Goal: Find specific page/section: Find specific page/section

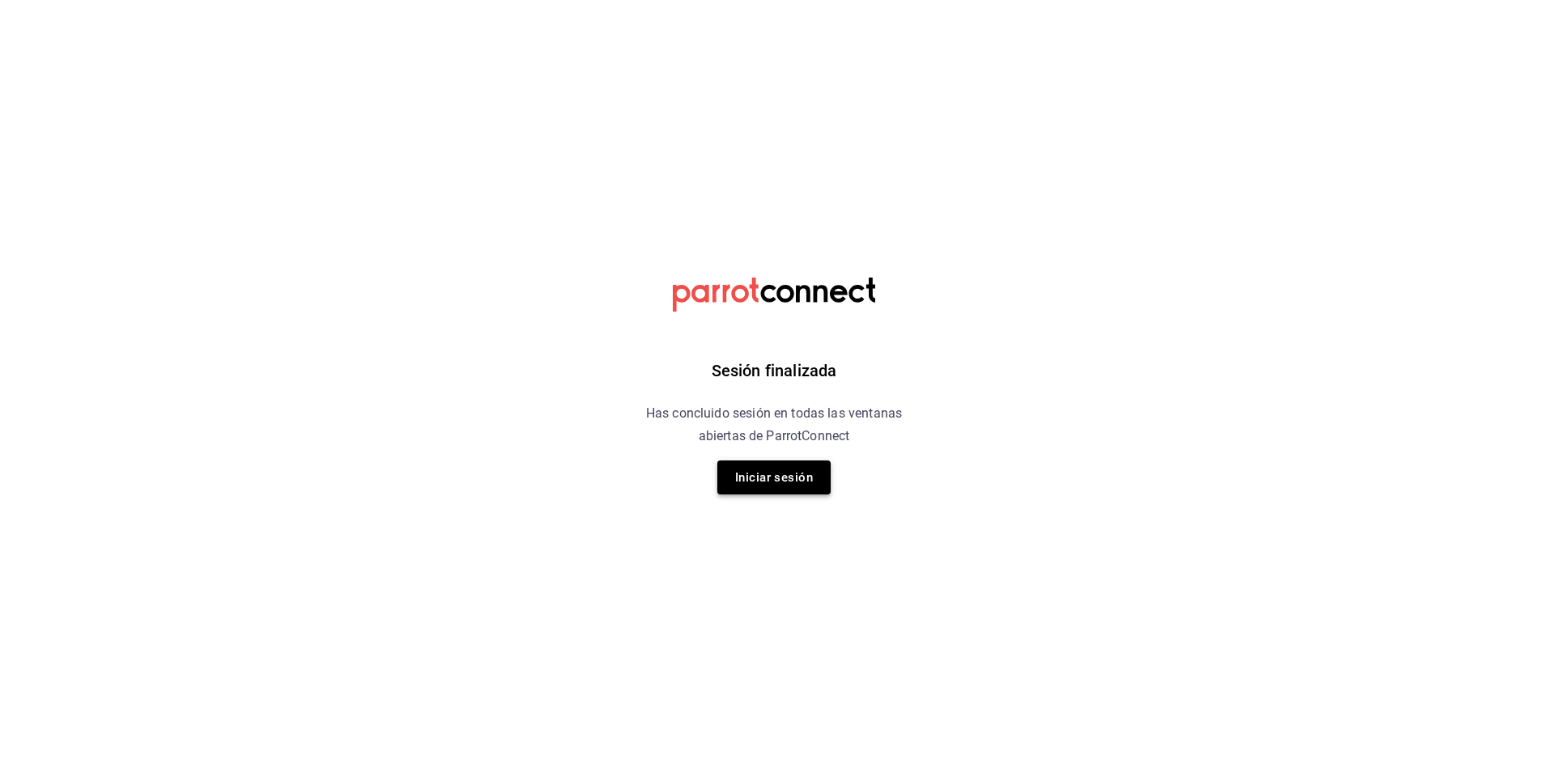
click at [756, 476] on button "Iniciar sesión" at bounding box center [773, 478] width 113 height 34
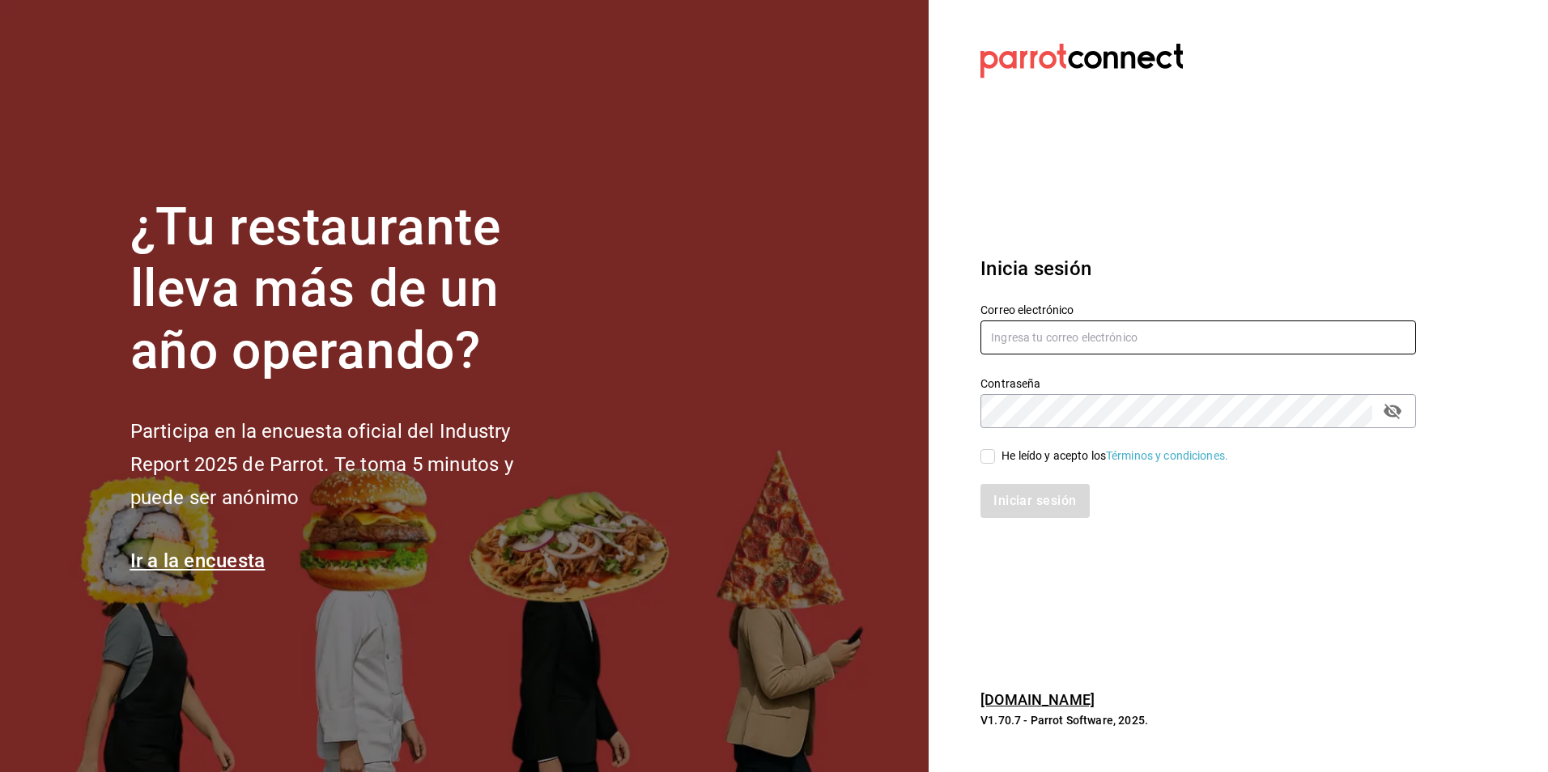
type input "[PERSON_NAME][EMAIL_ADDRESS][DOMAIN_NAME]"
click at [1021, 454] on div "He leído y acepto los Términos y condiciones." at bounding box center [1114, 456] width 227 height 17
click at [995, 454] on input "He leído y acepto los Términos y condiciones." at bounding box center [987, 456] width 15 height 15
checkbox input "true"
click at [1022, 509] on button "Iniciar sesión" at bounding box center [1035, 501] width 110 height 34
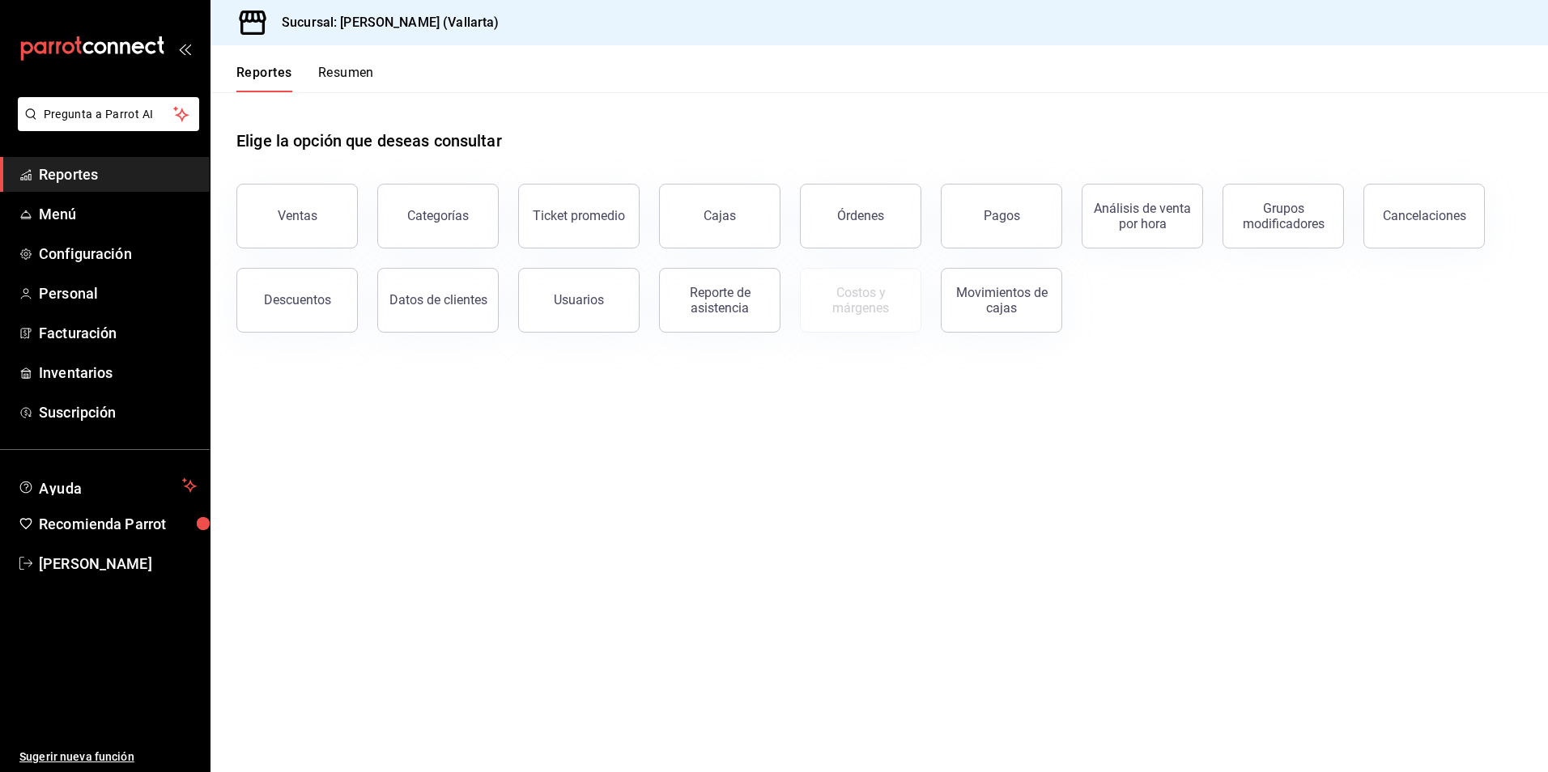
click at [1138, 685] on main "Elige la opción que deseas consultar Ventas Categorías Ticket promedio Cajas Ór…" at bounding box center [878, 432] width 1337 height 680
click at [1149, 343] on div "Elige la opción que deseas consultar Ventas Categorías Ticket promedio Cajas Ór…" at bounding box center [878, 225] width 1337 height 266
click at [101, 371] on span "Inventarios" at bounding box center [118, 373] width 158 height 22
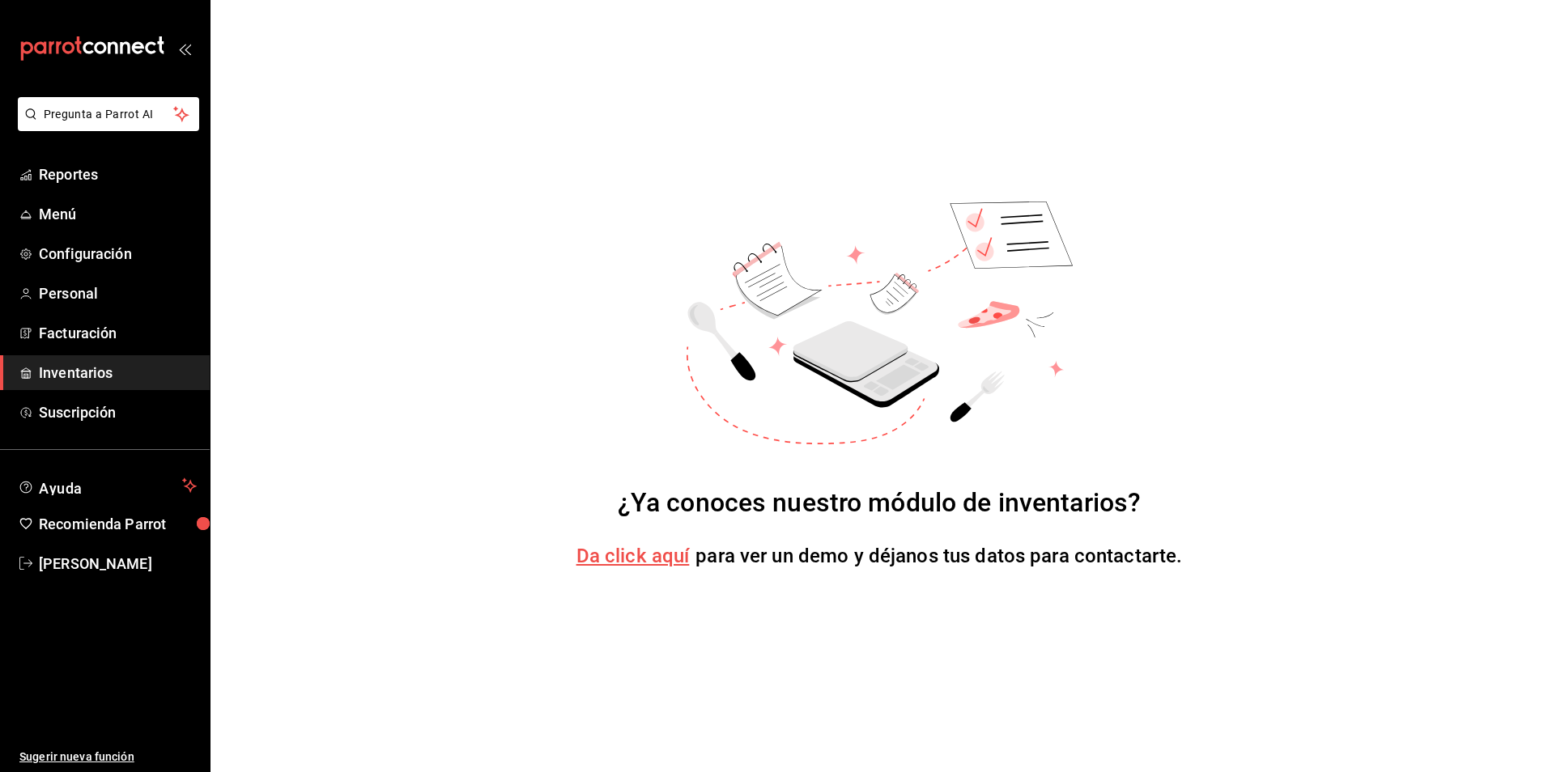
click at [673, 562] on span "Da click aquí" at bounding box center [632, 556] width 113 height 23
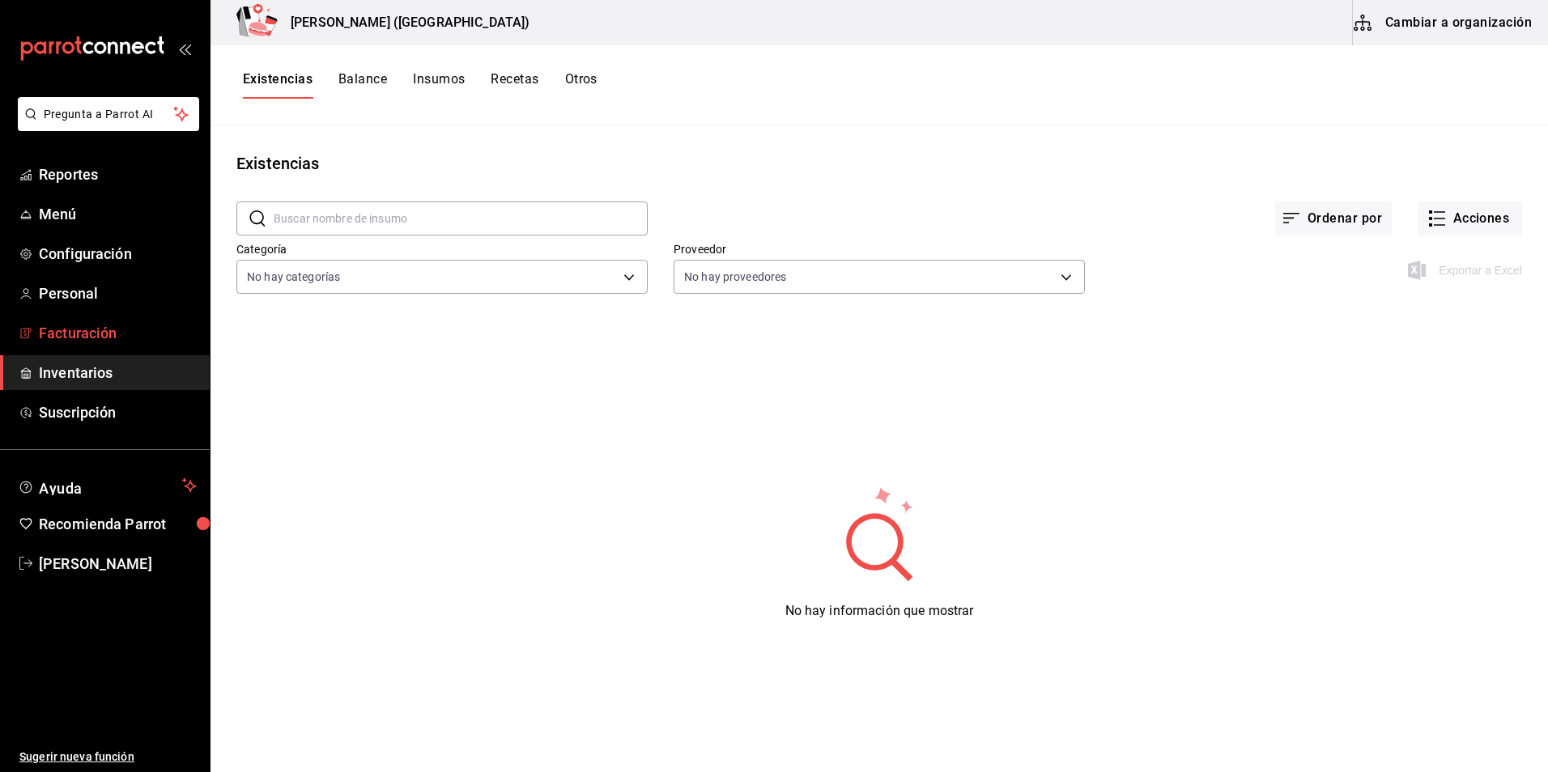
click at [134, 333] on span "Facturación" at bounding box center [118, 333] width 158 height 22
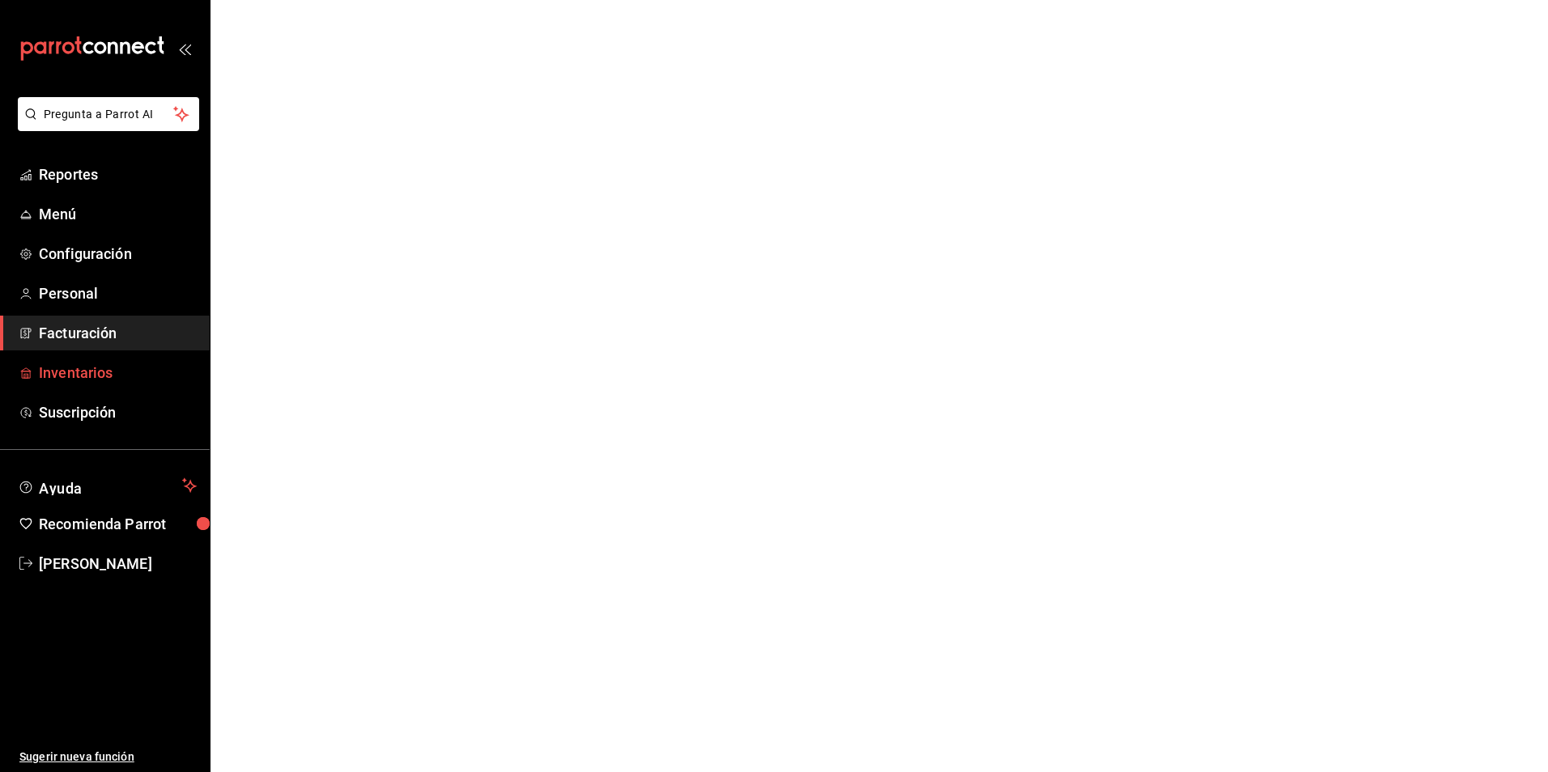
click at [132, 367] on span "Inventarios" at bounding box center [118, 373] width 158 height 22
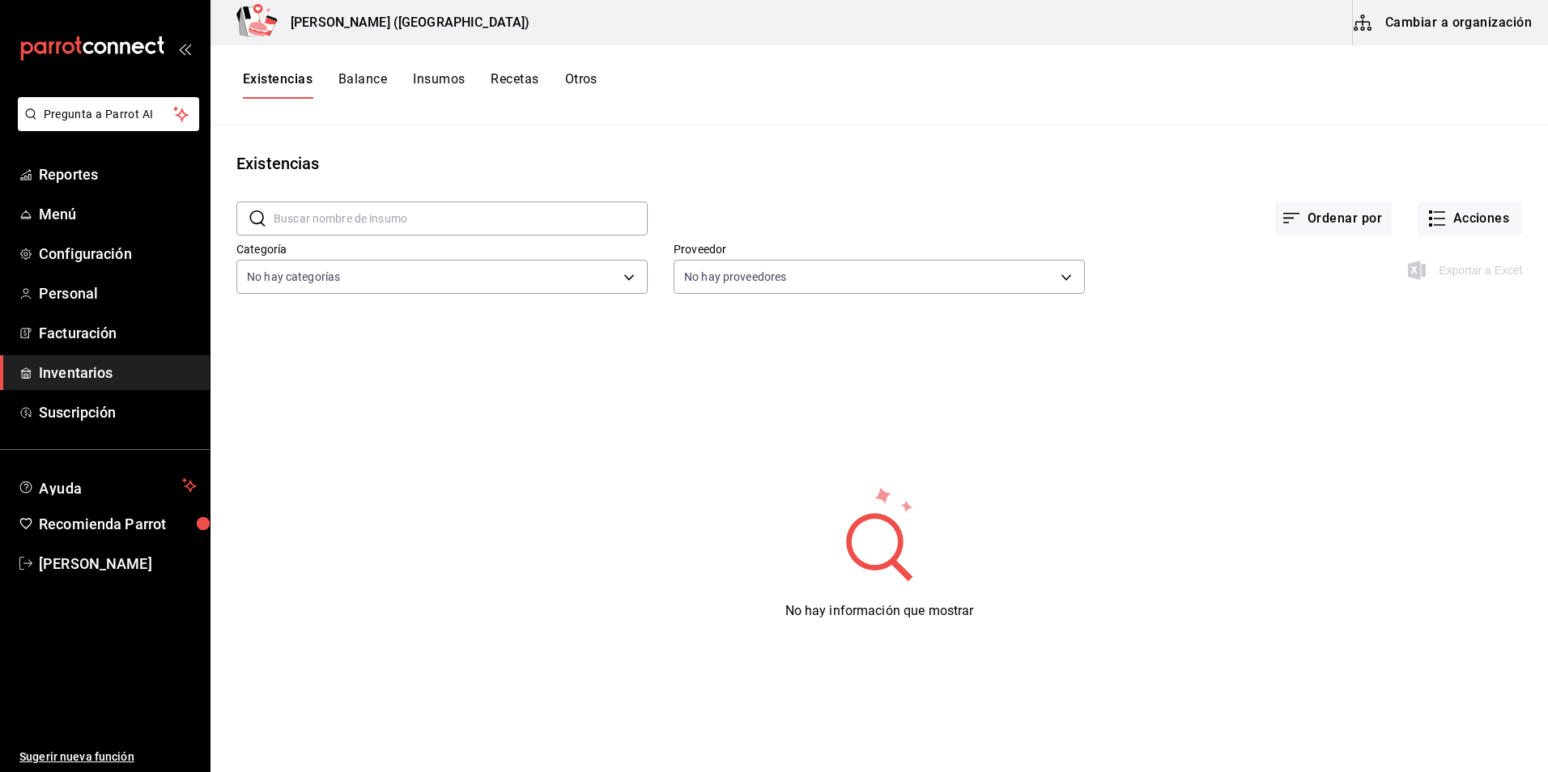
click at [1422, 34] on button "Cambiar a organización" at bounding box center [1443, 22] width 182 height 45
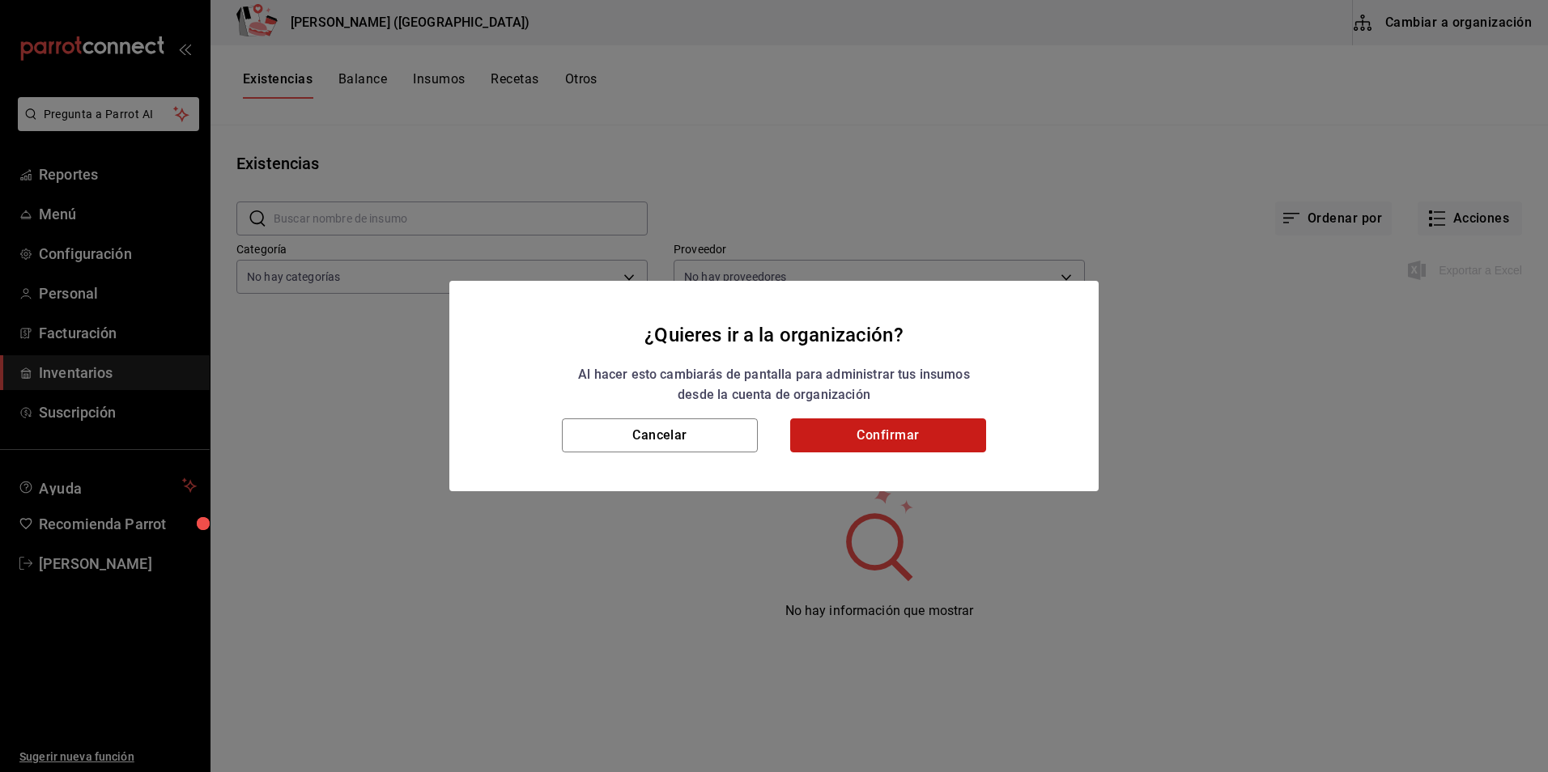
click at [906, 436] on button "Confirmar" at bounding box center [888, 435] width 196 height 34
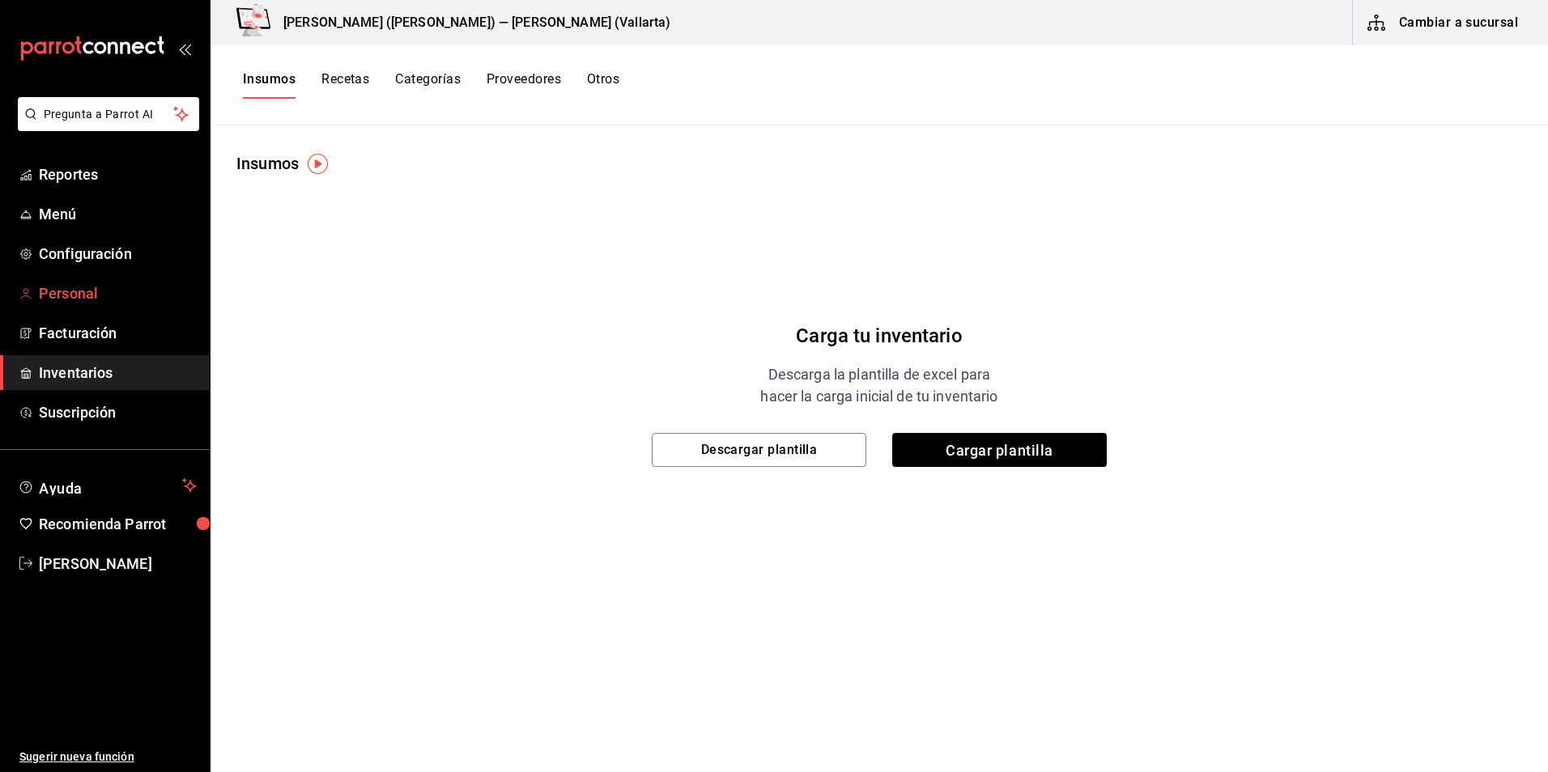
click at [86, 292] on span "Personal" at bounding box center [118, 293] width 158 height 22
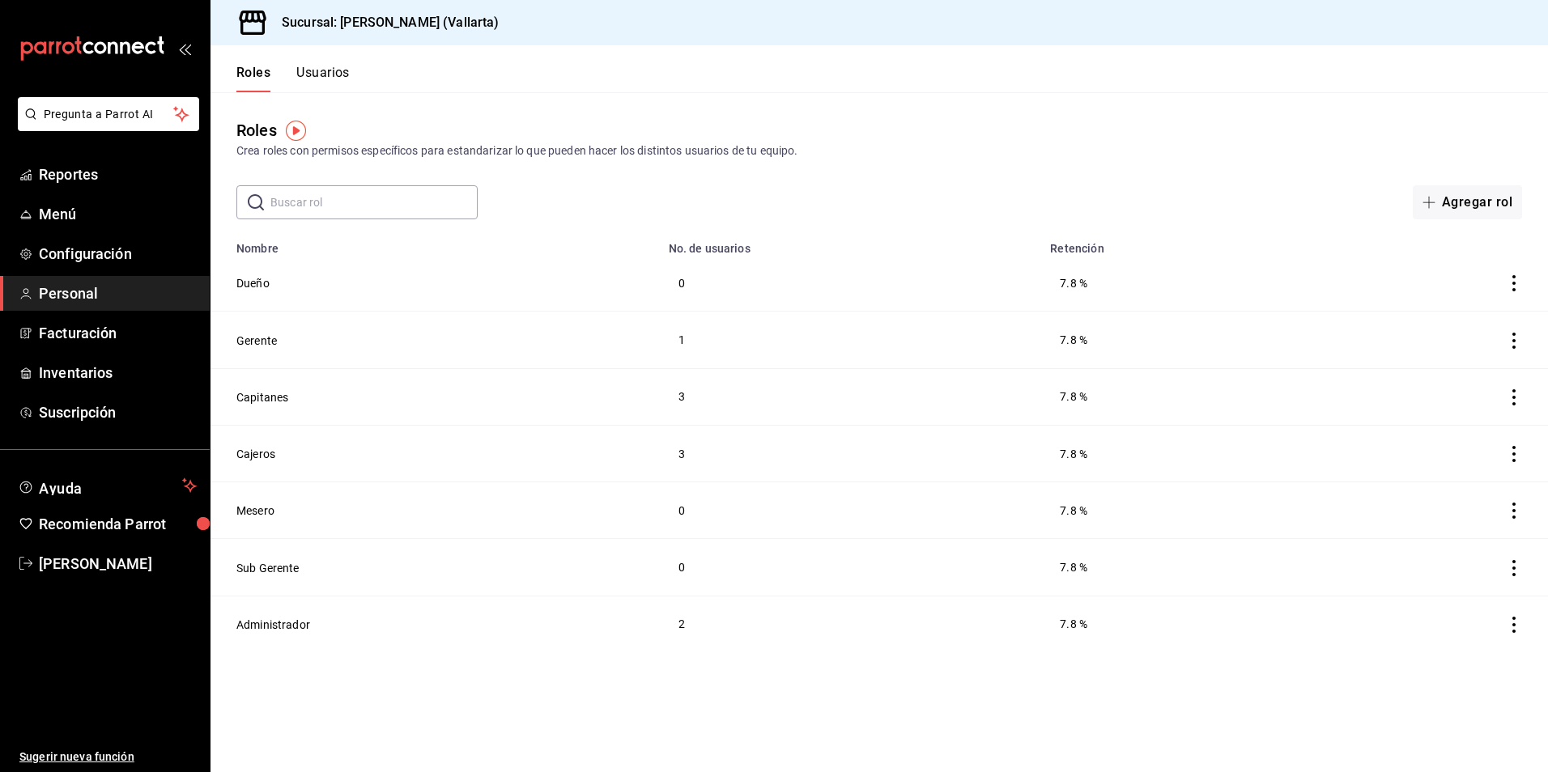
click at [966, 249] on th "No. de usuarios" at bounding box center [850, 243] width 382 height 23
click at [85, 217] on span "Menú" at bounding box center [118, 214] width 158 height 22
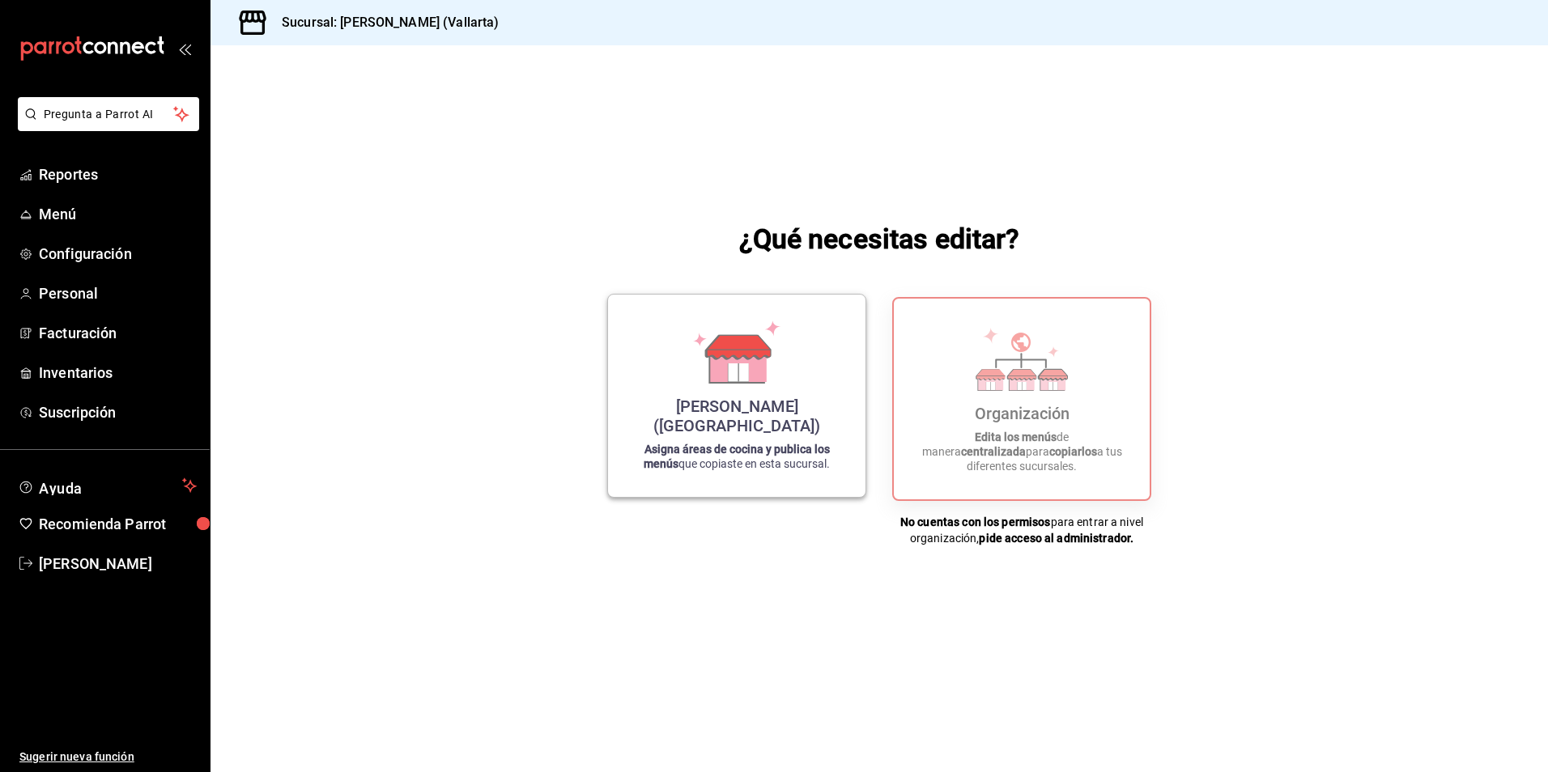
click at [682, 397] on div "Cristina (Vallarta) Asigna áreas de cocina y publica los menús que copiaste en …" at bounding box center [736, 396] width 219 height 176
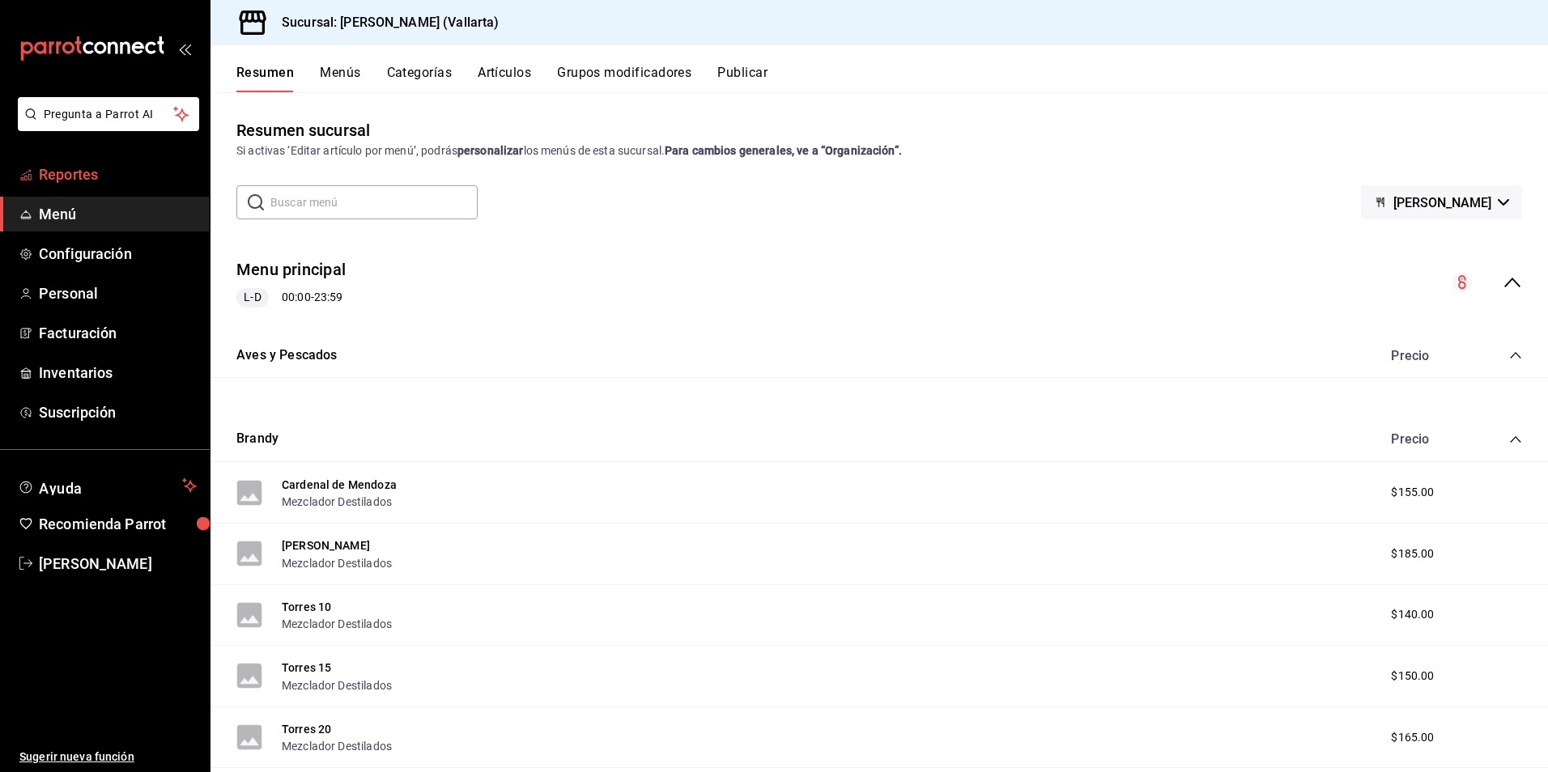
click at [93, 164] on span "Reportes" at bounding box center [118, 174] width 158 height 22
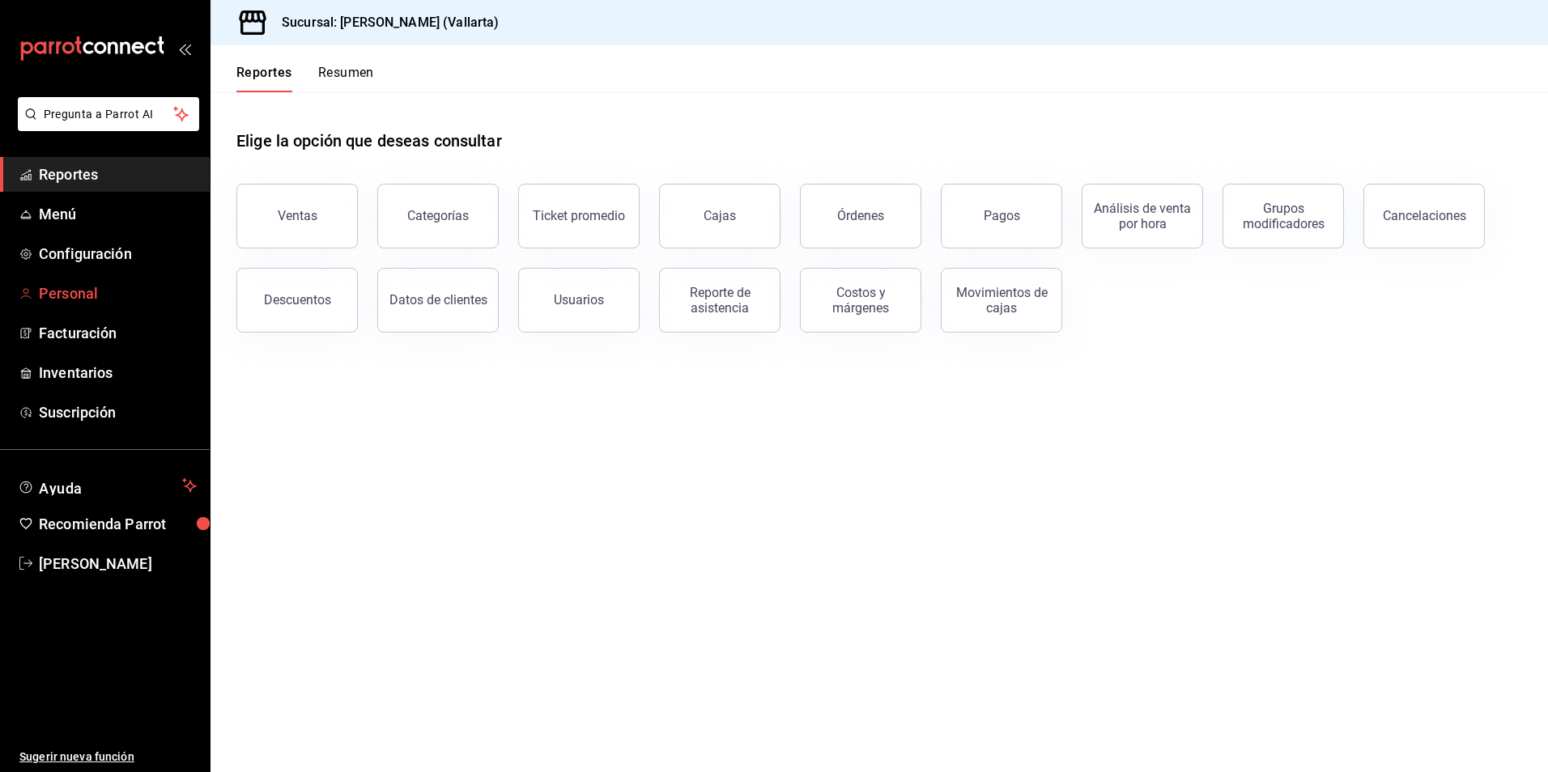
click at [81, 290] on span "Personal" at bounding box center [118, 293] width 158 height 22
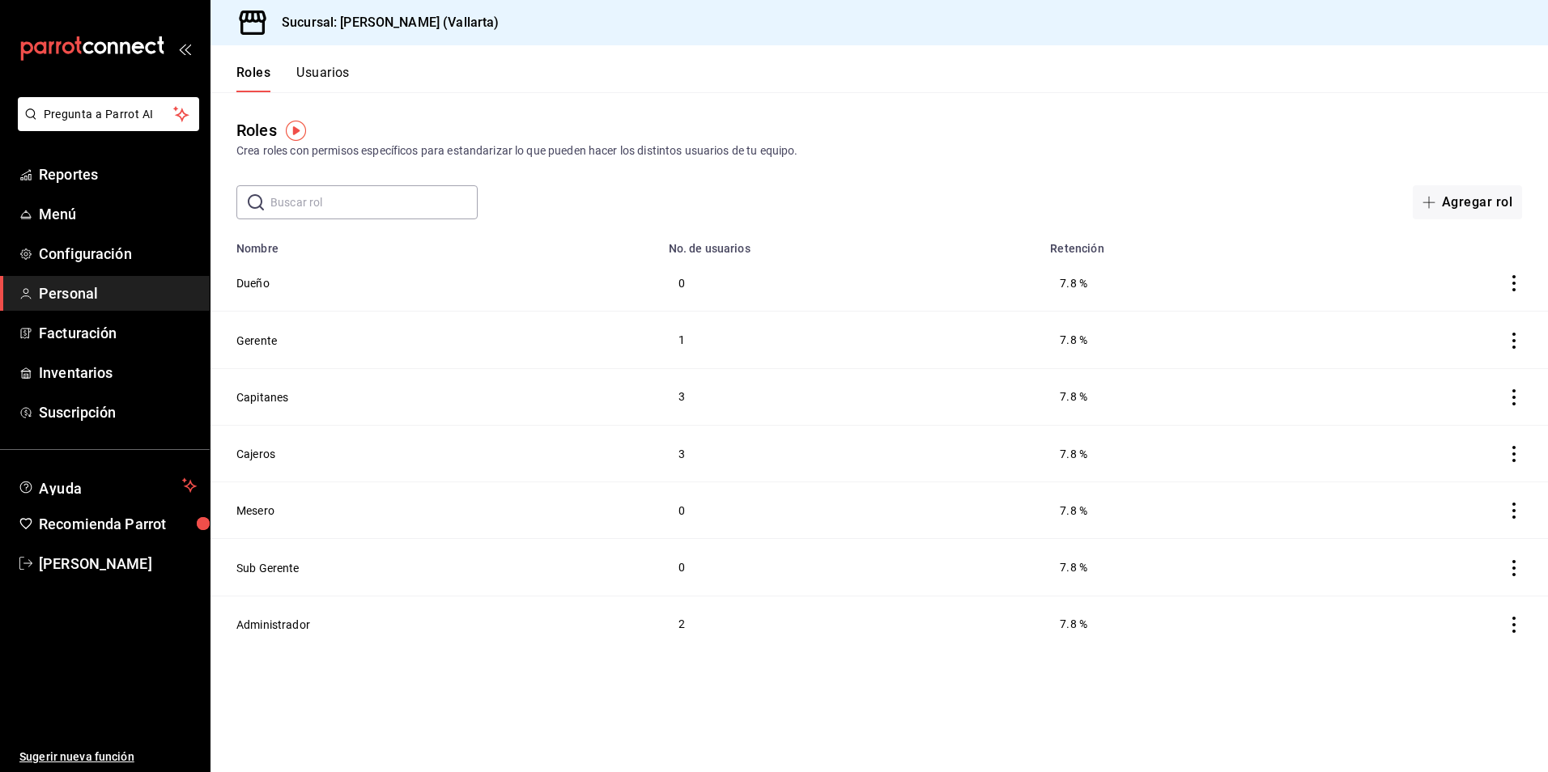
click at [932, 122] on div "Roles Crea roles con permisos específicos para estandarizar lo que pueden hacer…" at bounding box center [878, 138] width 1337 height 41
click at [1178, 78] on header "Roles Usuarios" at bounding box center [878, 68] width 1337 height 47
